Goal: Find specific page/section: Find specific page/section

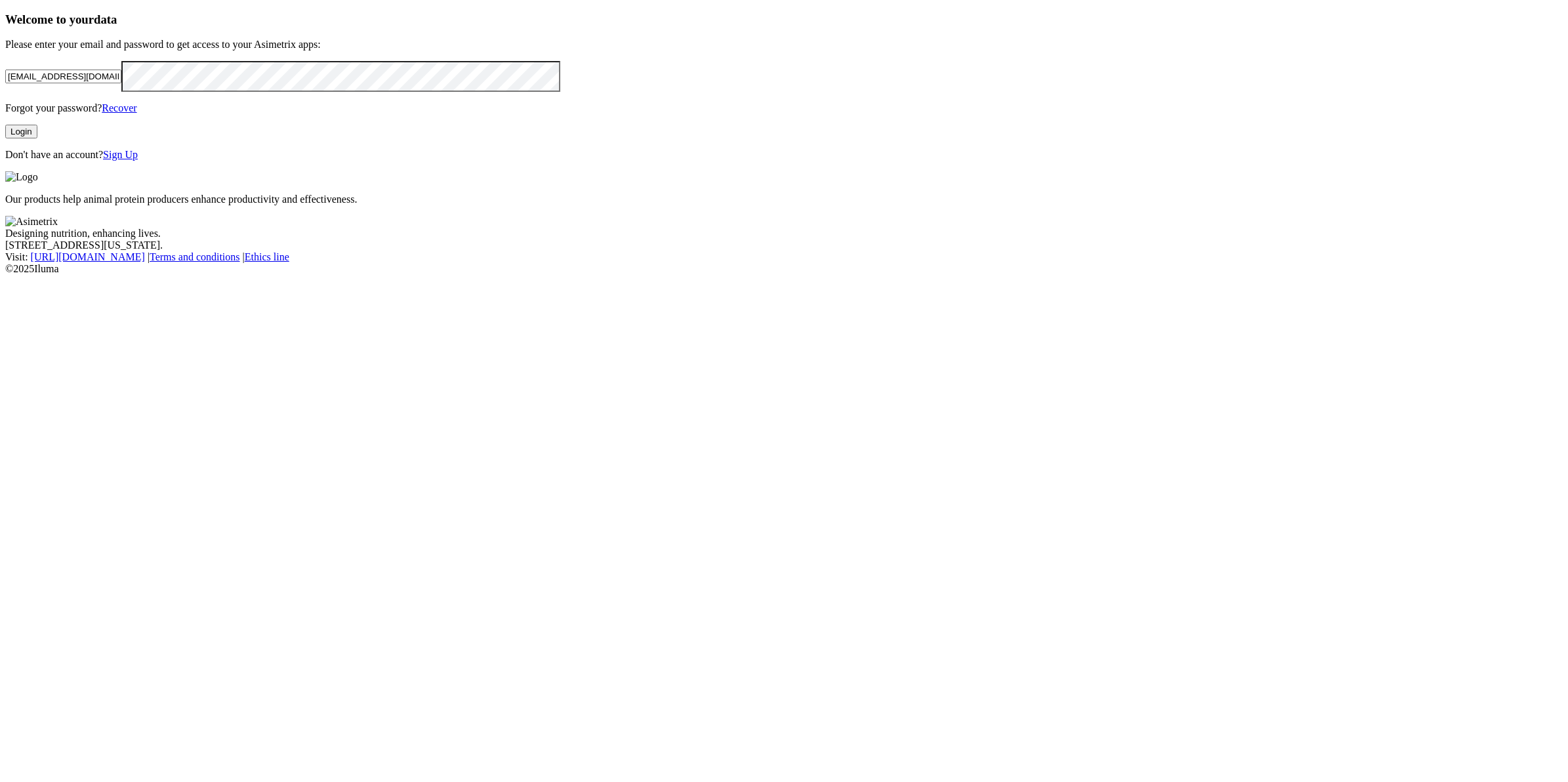
click at [122, 83] on input "[EMAIL_ADDRESS][DOMAIN_NAME]" at bounding box center [63, 76] width 116 height 14
click at [38, 138] on button "Login" at bounding box center [21, 131] width 33 height 14
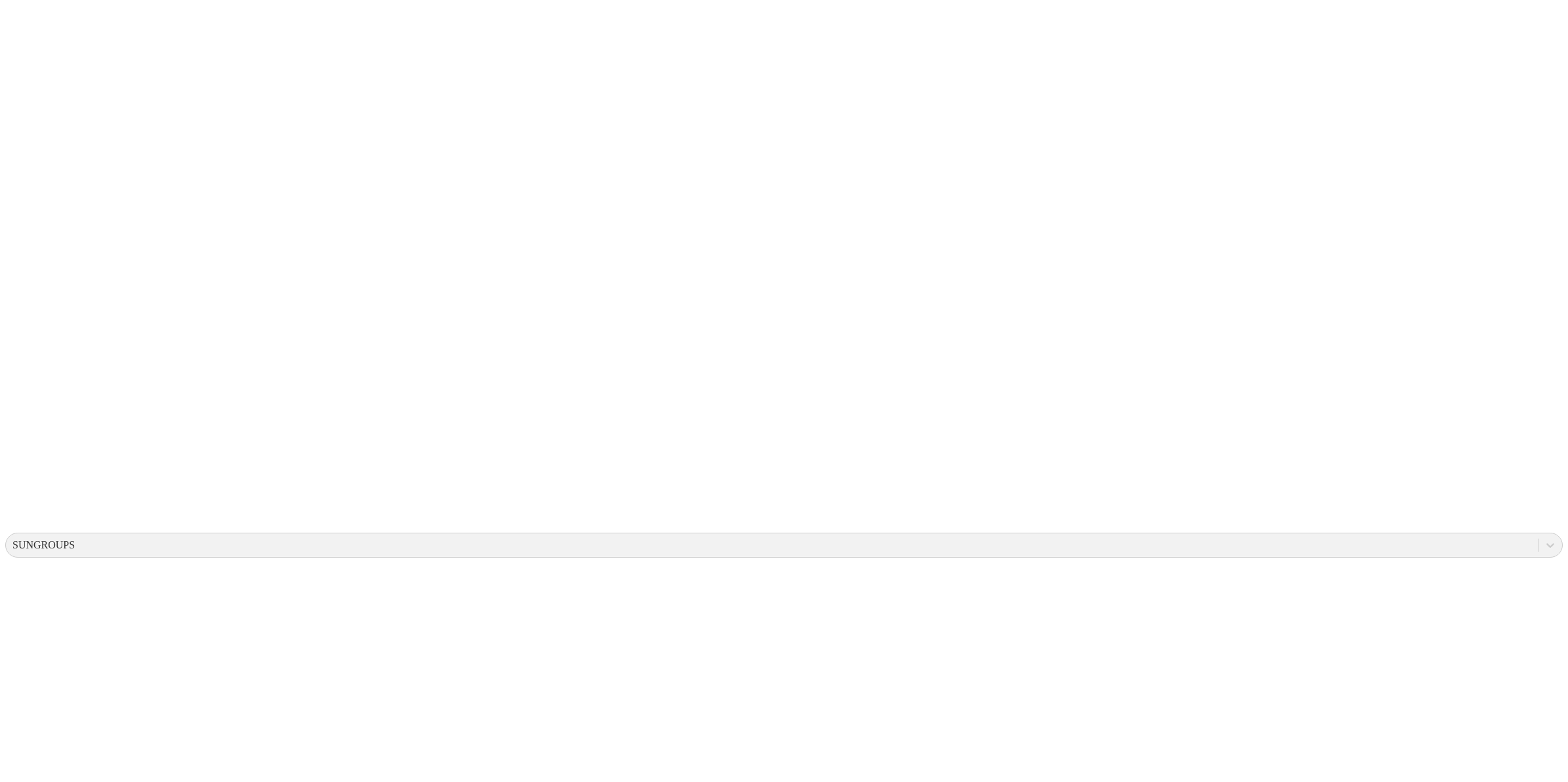
click at [1539, 533] on div at bounding box center [1550, 544] width 23 height 23
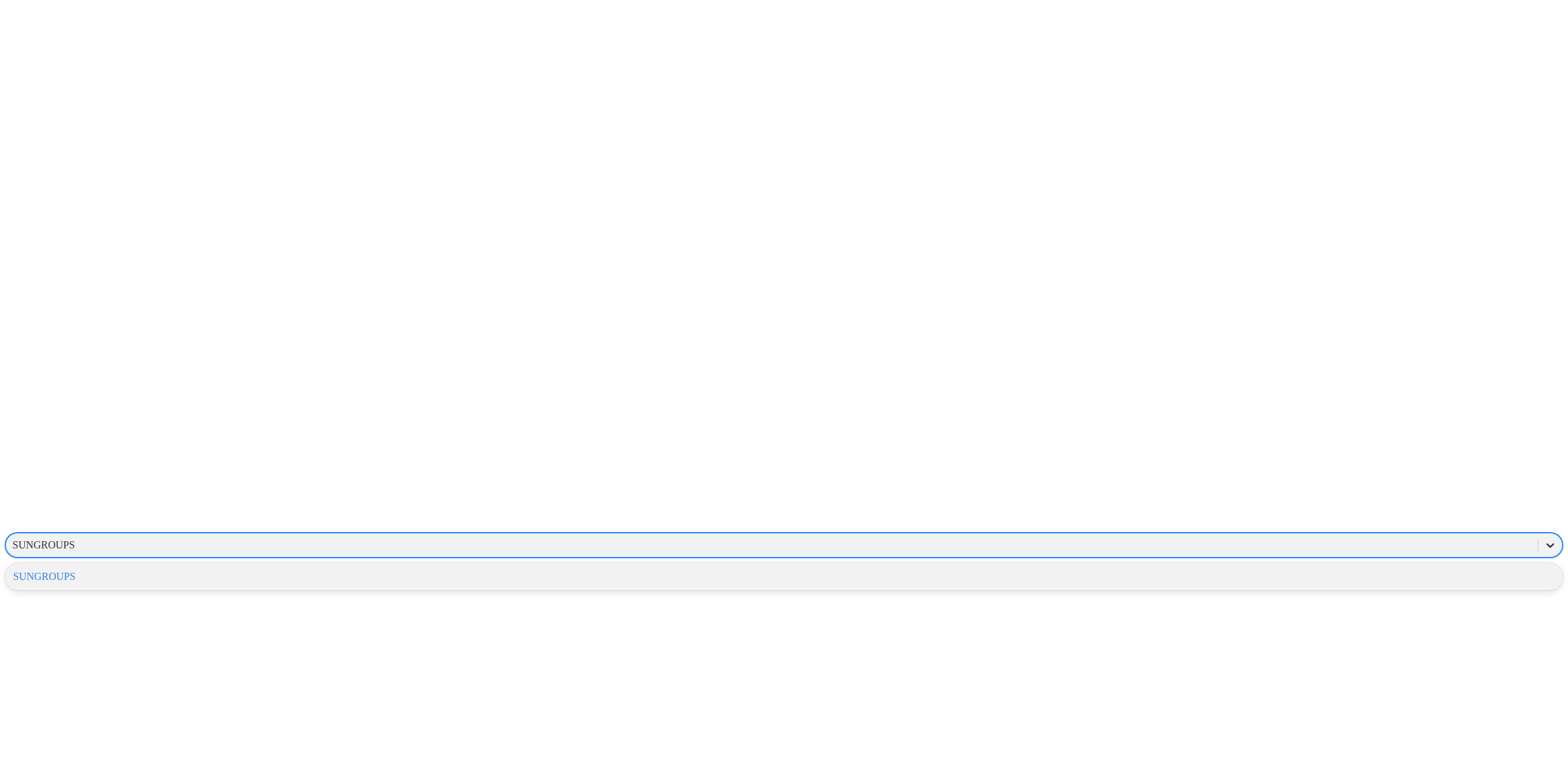
click at [1539, 533] on div at bounding box center [1550, 544] width 23 height 23
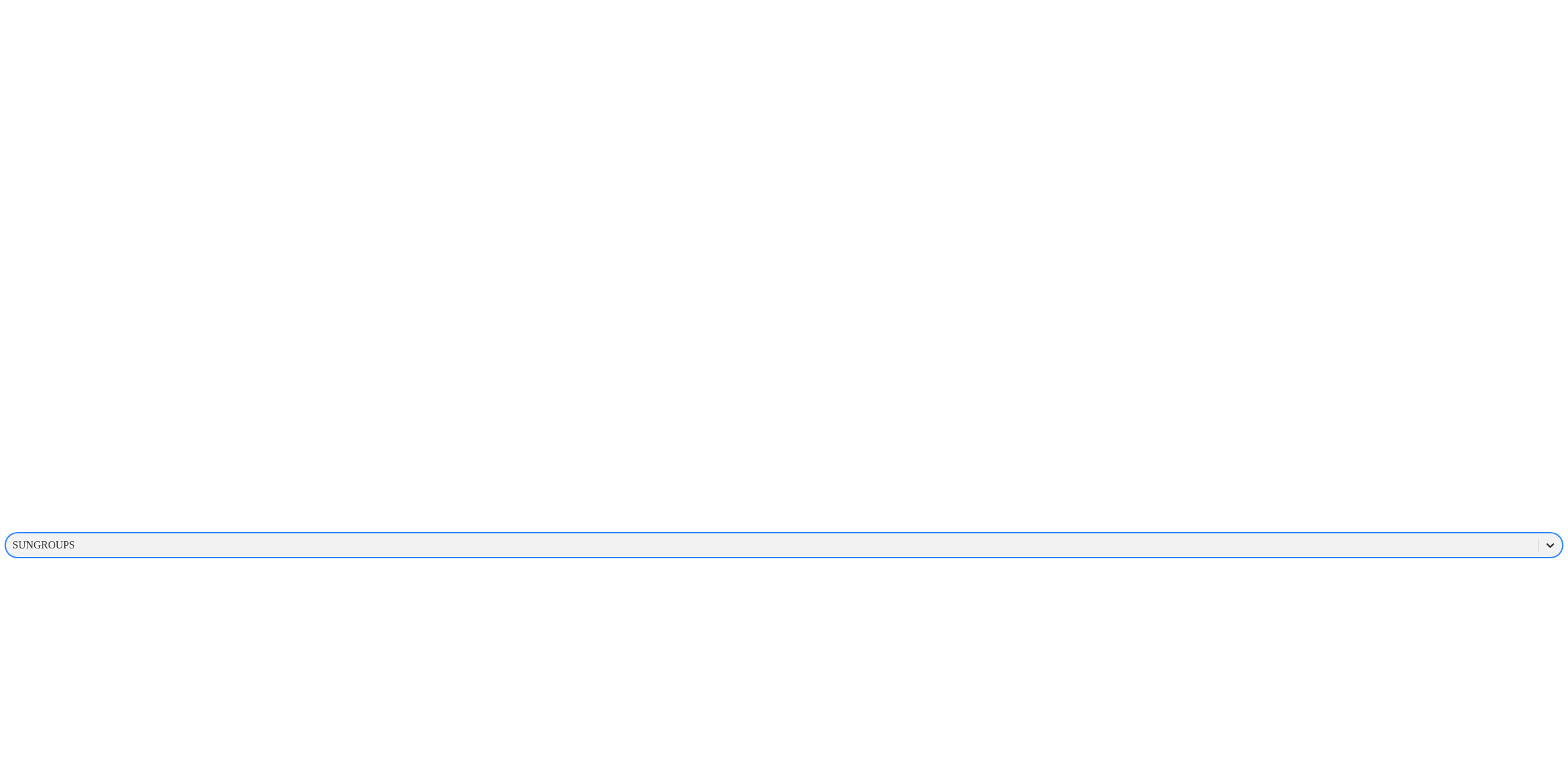
click at [1544, 539] on icon at bounding box center [1550, 545] width 13 height 13
